Goal: Task Accomplishment & Management: Use online tool/utility

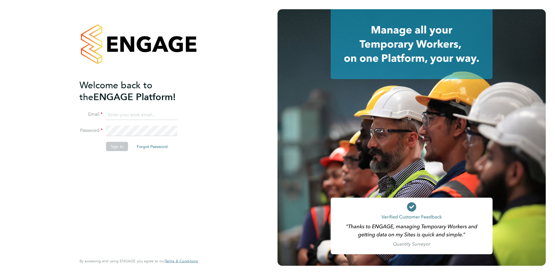
type input "timlerwill@itsconstruction.co.uk"
click at [14, 114] on div "Welcome back to the ENGAGE Platform! Email timlerwill@itsconstruction.co.uk Pas…" at bounding box center [138, 137] width 277 height 275
click at [112, 149] on button "Sign In" at bounding box center [117, 146] width 22 height 9
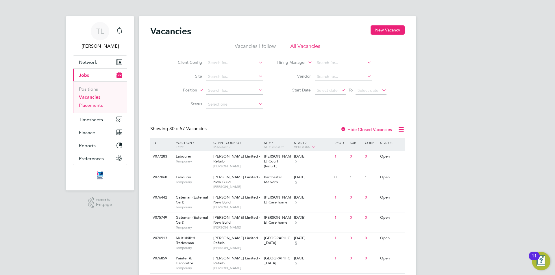
click at [98, 104] on link "Placements" at bounding box center [91, 105] width 24 height 5
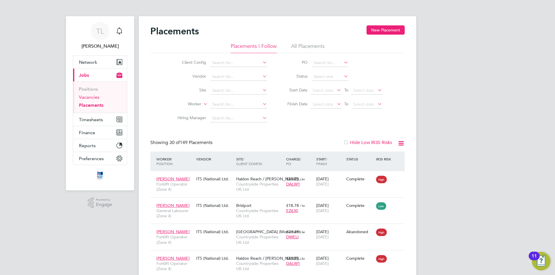
click at [95, 99] on link "Vacancies" at bounding box center [89, 96] width 21 height 5
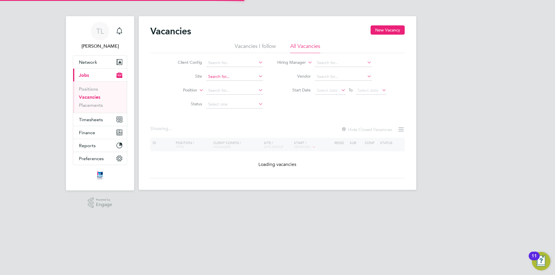
click at [234, 77] on input at bounding box center [234, 77] width 57 height 8
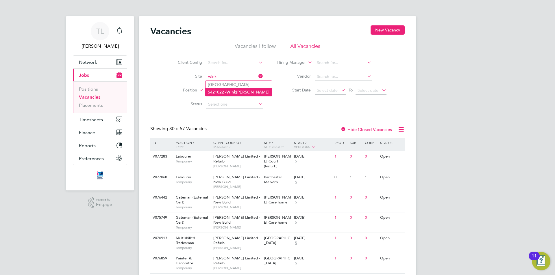
click at [238, 91] on li "S421022 - [PERSON_NAME]" at bounding box center [238, 92] width 66 height 8
type input "S421022 - Winkleigh"
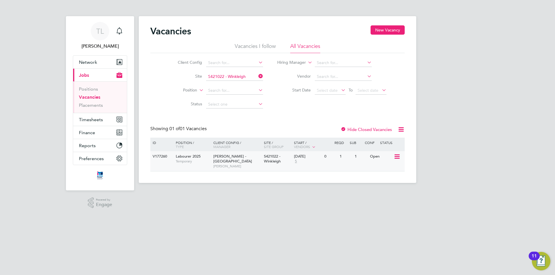
click at [266, 158] on span "S421022 - Winkleigh" at bounding box center [272, 159] width 17 height 10
